Goal: Task Accomplishment & Management: Manage account settings

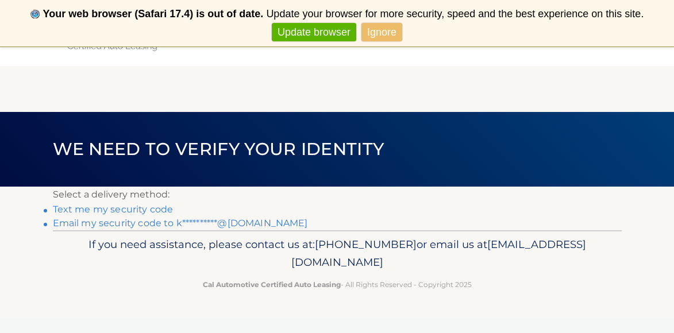
click at [174, 222] on link "**********" at bounding box center [180, 223] width 255 height 11
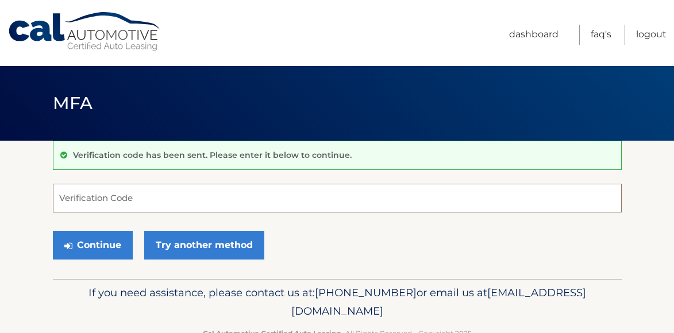
click at [176, 203] on input "Verification Code" at bounding box center [337, 198] width 569 height 29
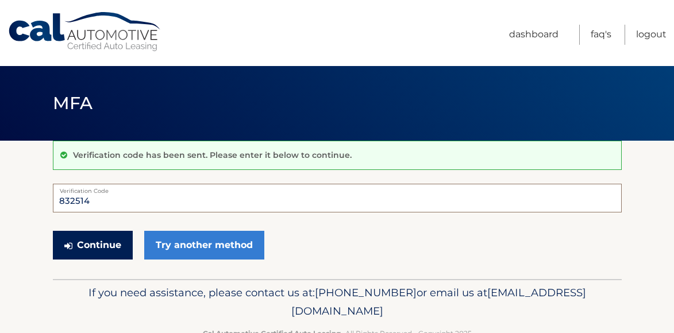
type input "832514"
click at [114, 252] on button "Continue" at bounding box center [93, 245] width 80 height 29
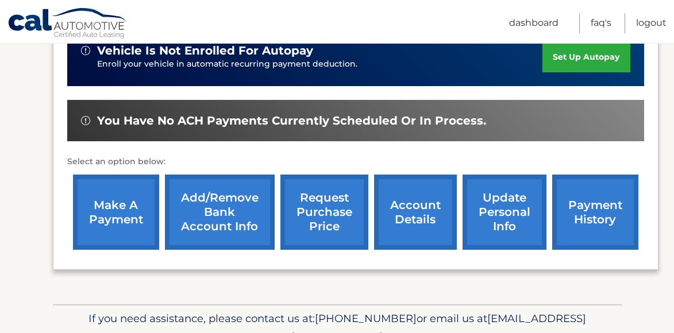
scroll to position [305, 0]
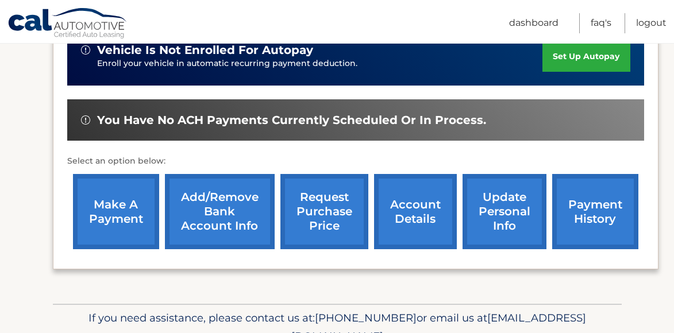
click at [120, 203] on link "make a payment" at bounding box center [116, 211] width 86 height 75
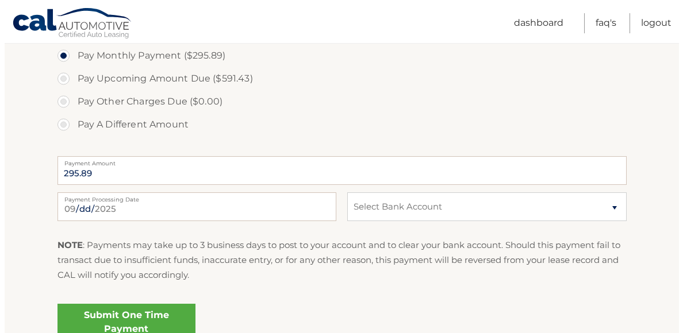
scroll to position [458, 0]
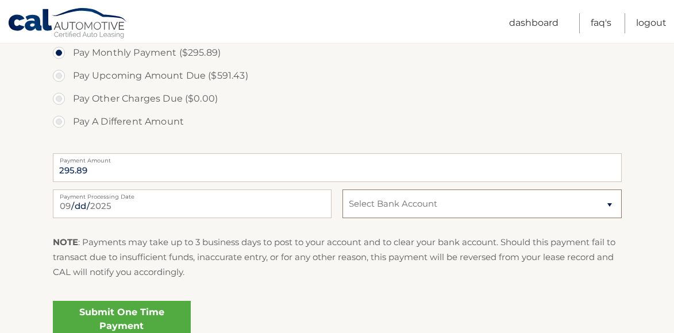
select select "OGIyNTMxNjEtOWEzMi00OGRmLWE3YTUtMjNmZTE4NDgxYjZh"
click at [79, 312] on link "Submit One Time Payment" at bounding box center [122, 319] width 138 height 37
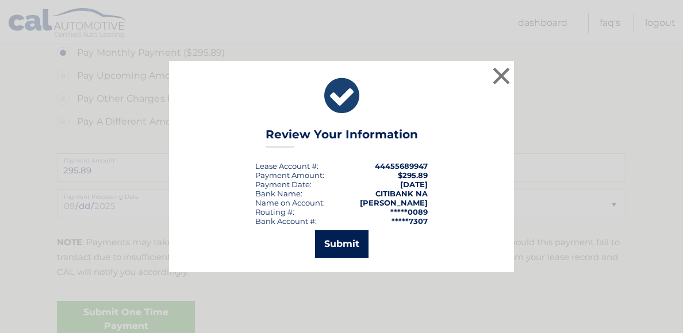
click at [345, 235] on button "Submit" at bounding box center [341, 245] width 53 height 28
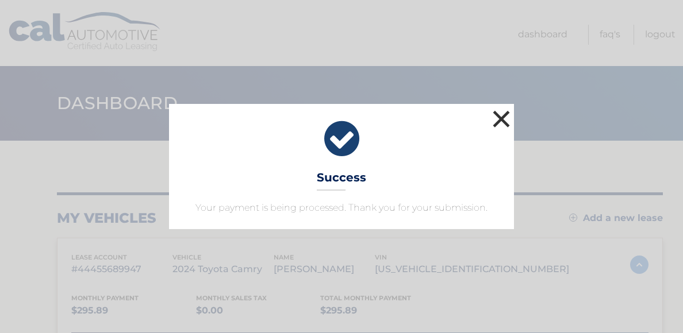
click at [501, 120] on button "×" at bounding box center [501, 118] width 23 height 23
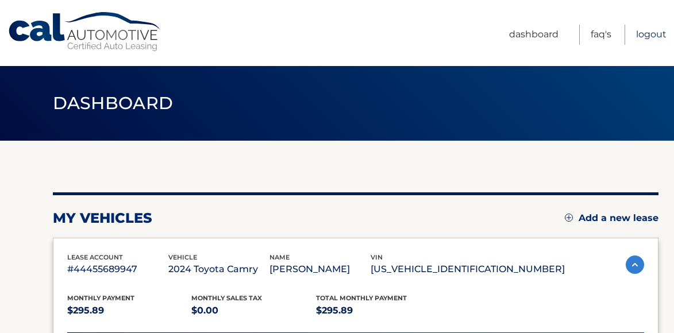
click at [657, 36] on link "Logout" at bounding box center [651, 35] width 30 height 20
